Goal: Check status: Check status

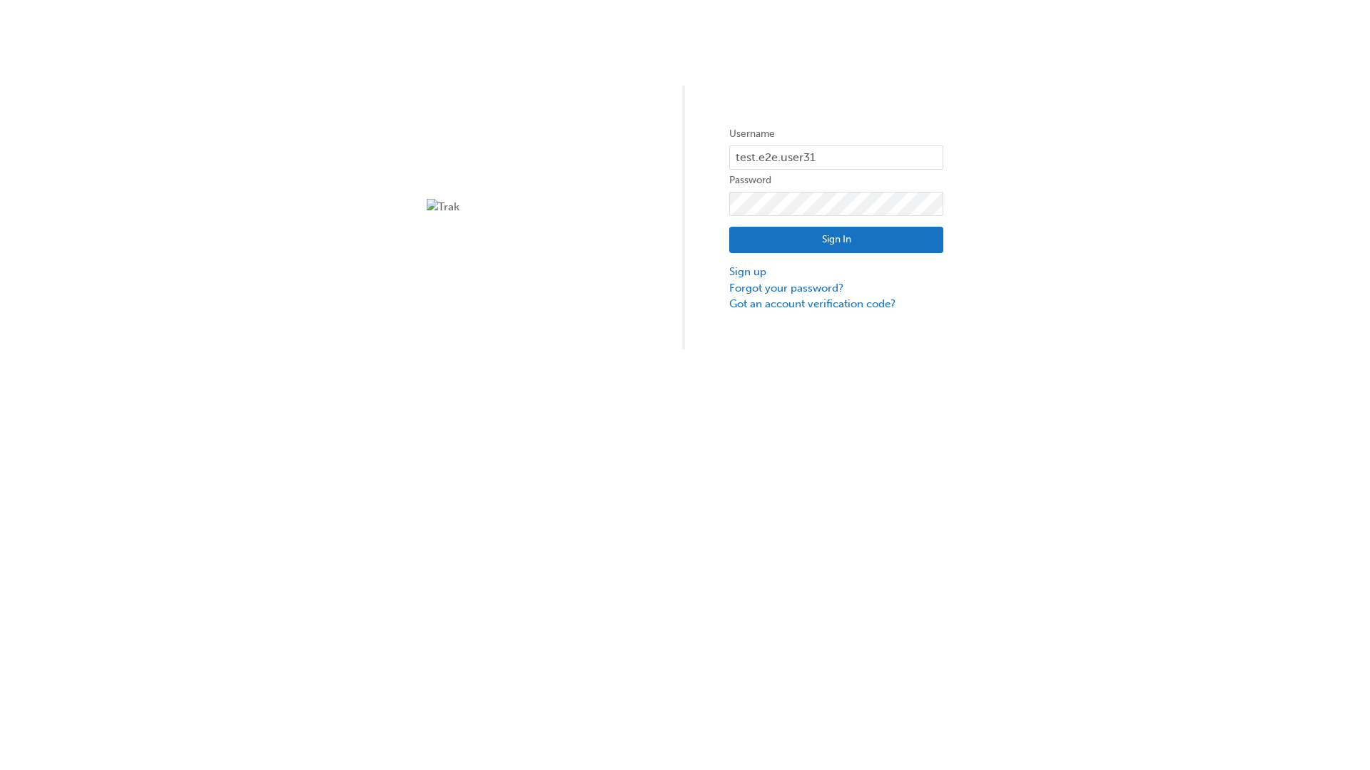
type input "test.e2e.user31"
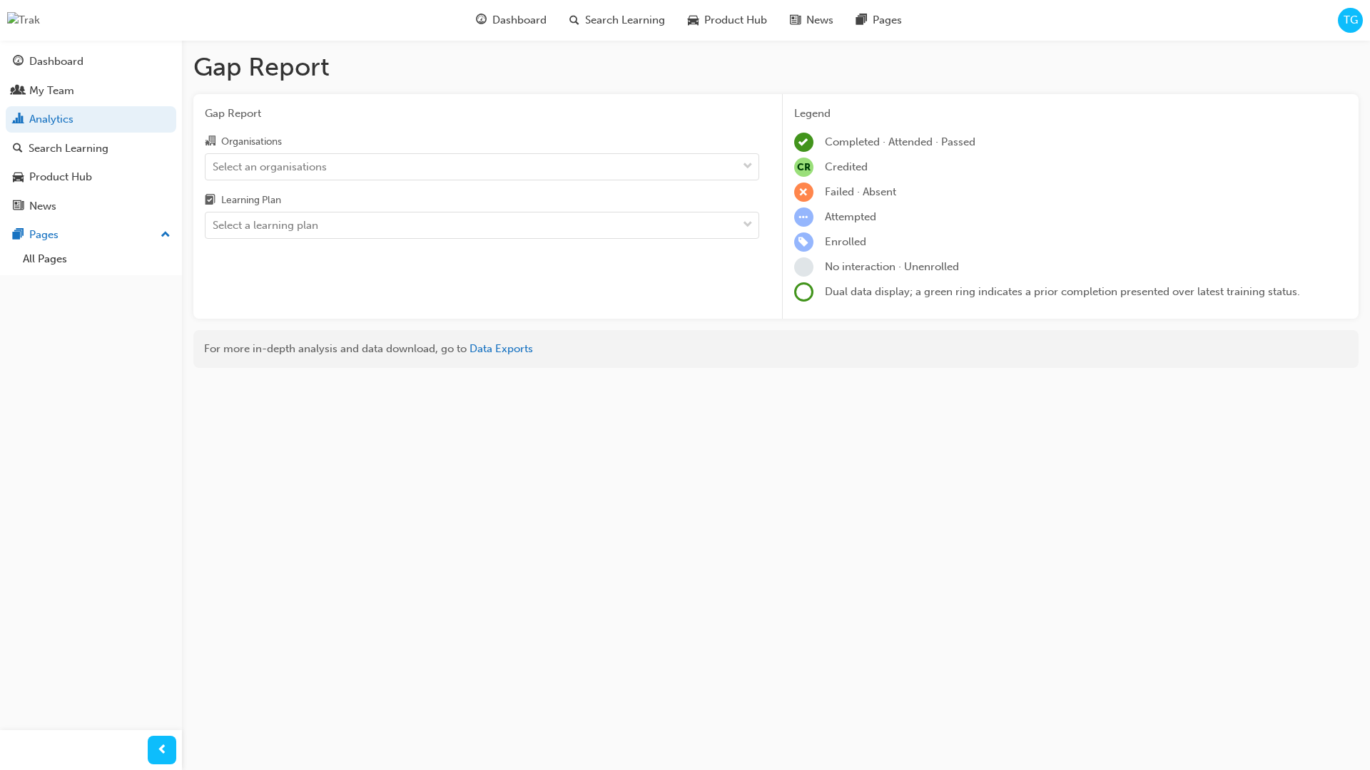
click at [214, 167] on input "Organisations Select an organisations" at bounding box center [213, 166] width 1 height 12
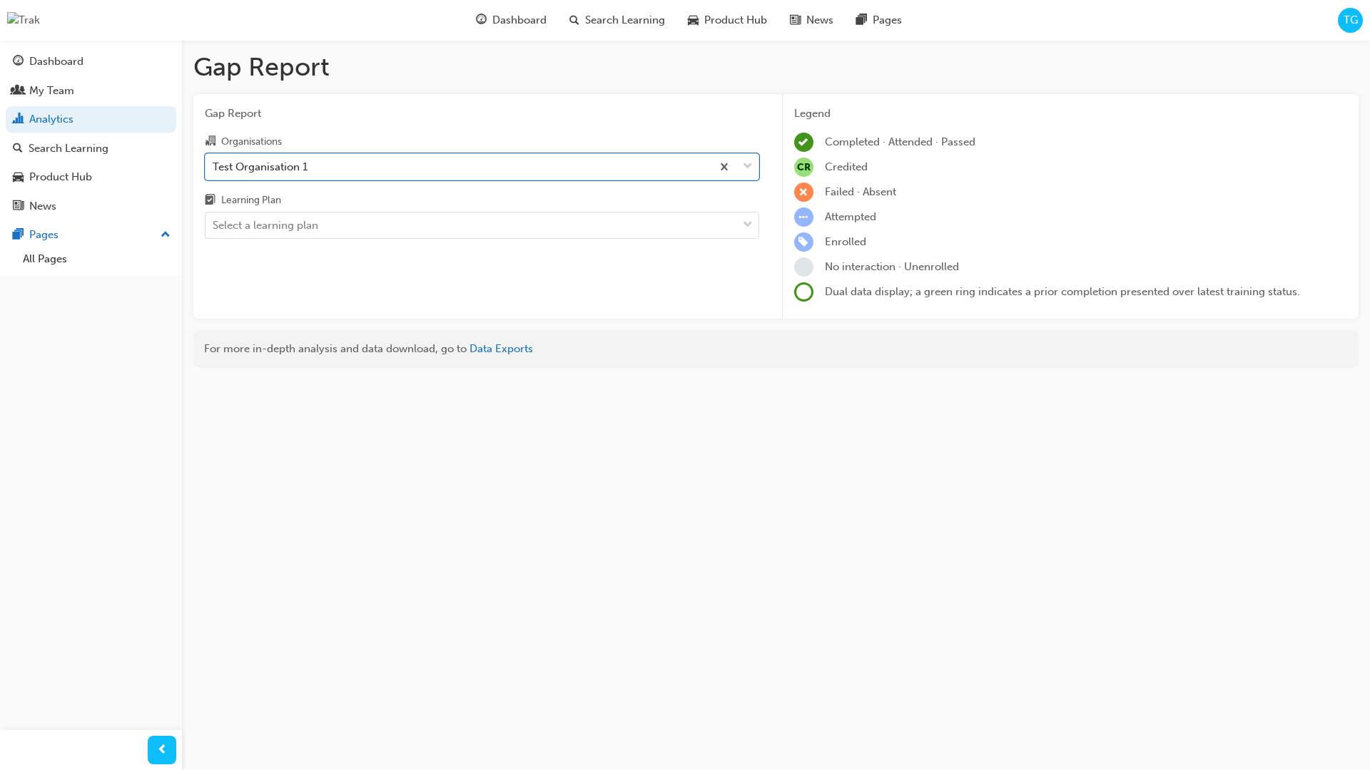
click at [214, 226] on input "Learning Plan Select a learning plan" at bounding box center [213, 225] width 1 height 12
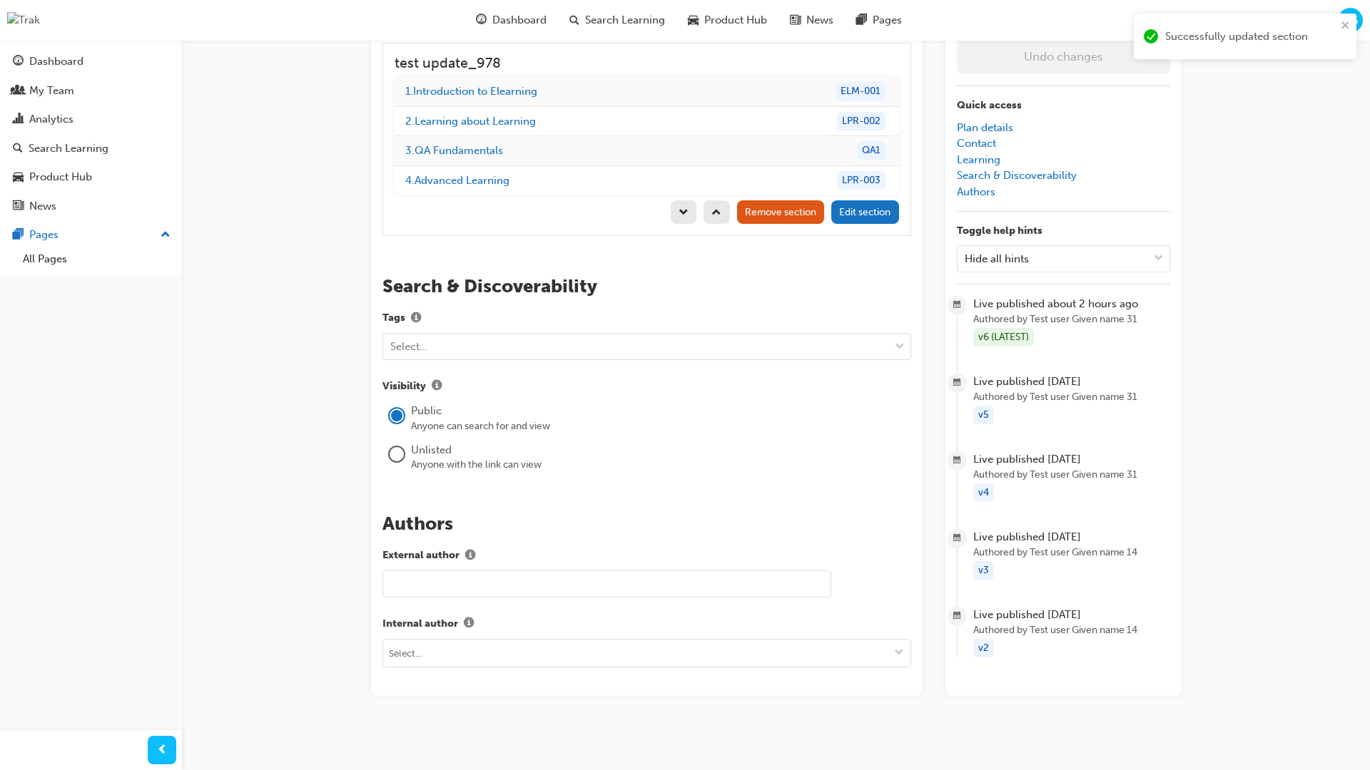
scroll to position [201, 0]
